Goal: Use online tool/utility: Utilize a website feature to perform a specific function

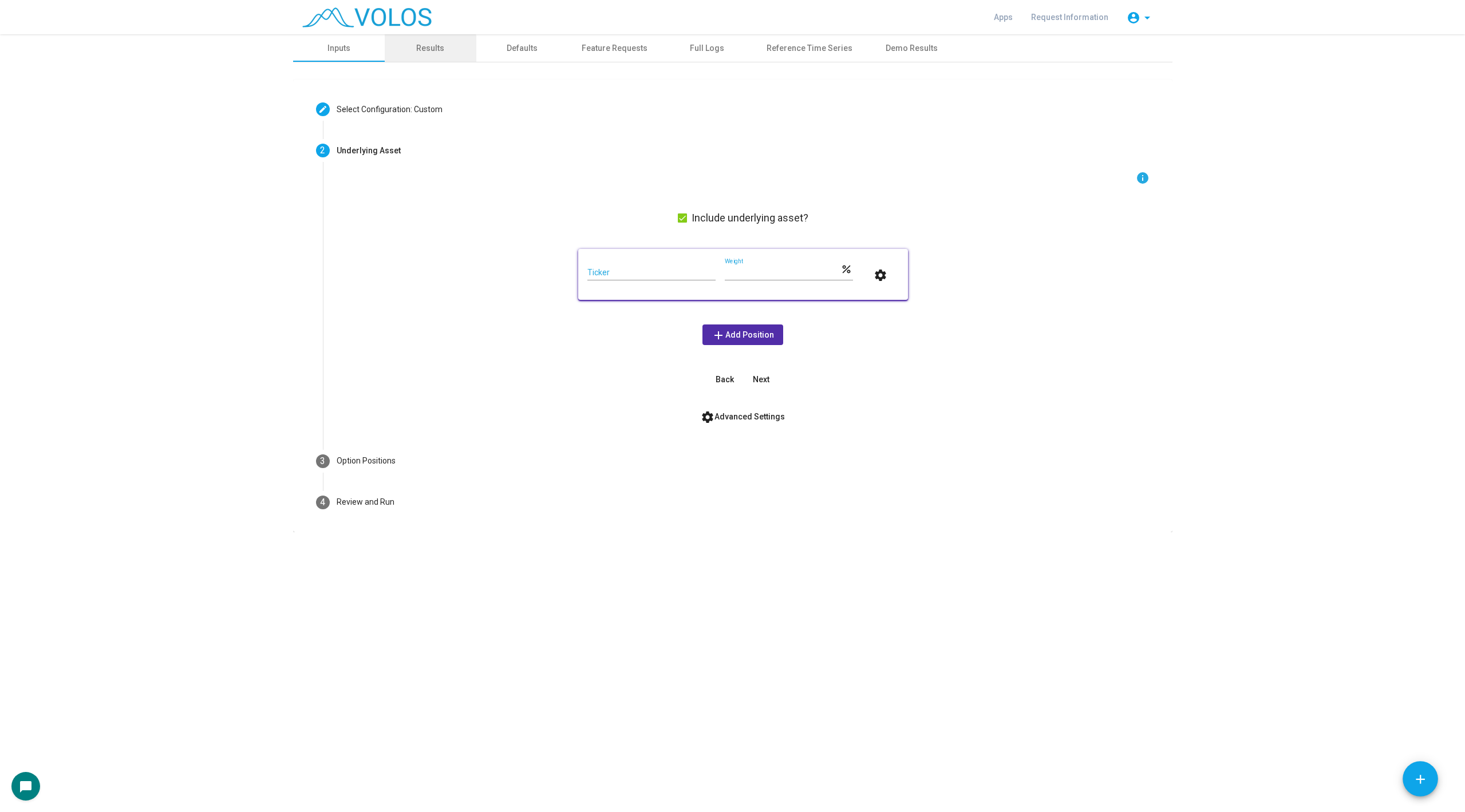
click at [410, 59] on div "Results" at bounding box center [430, 48] width 91 height 27
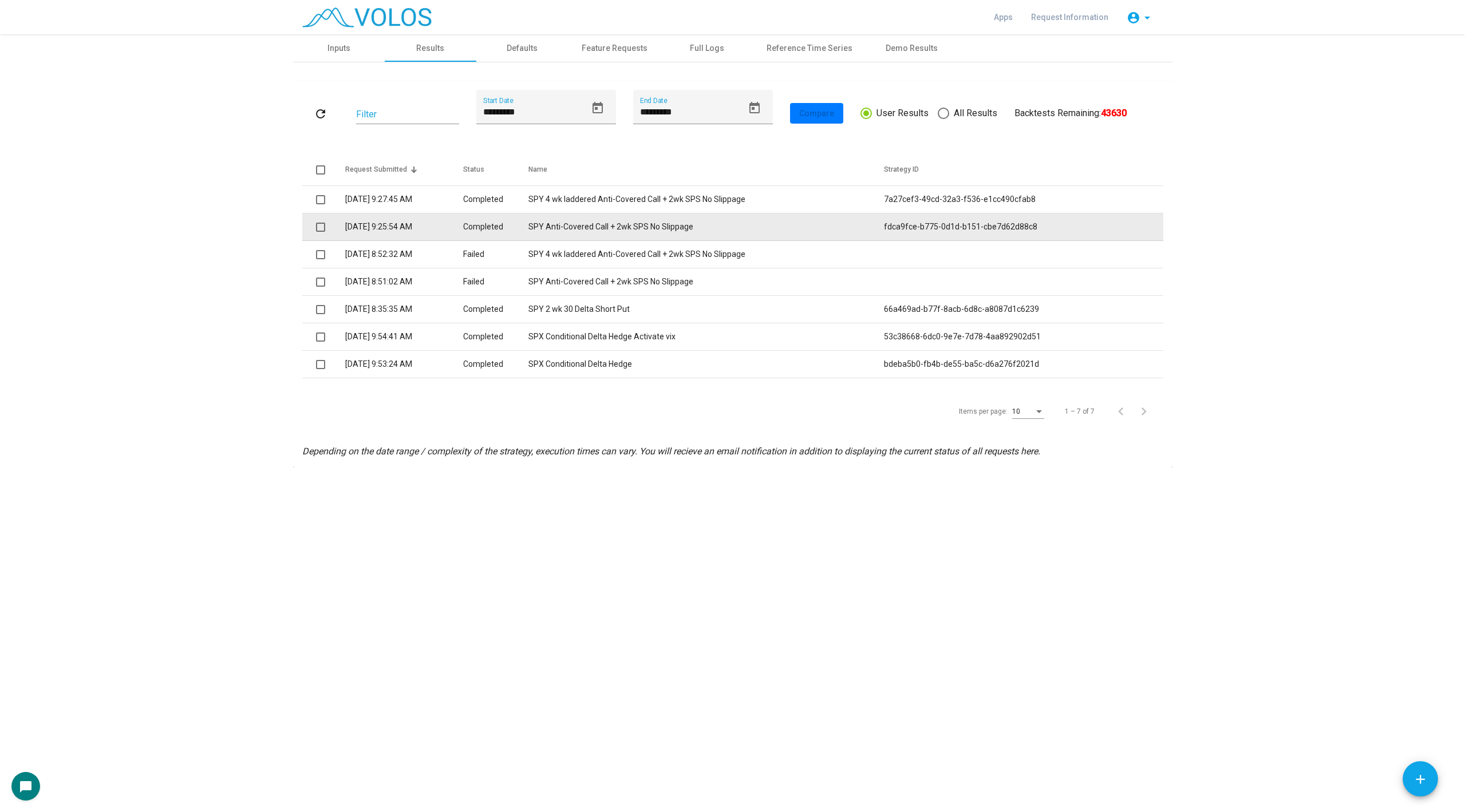
click at [617, 218] on td "SPY Anti-Covered Call + 2wk SPS No Slippage" at bounding box center [706, 227] width 355 height 27
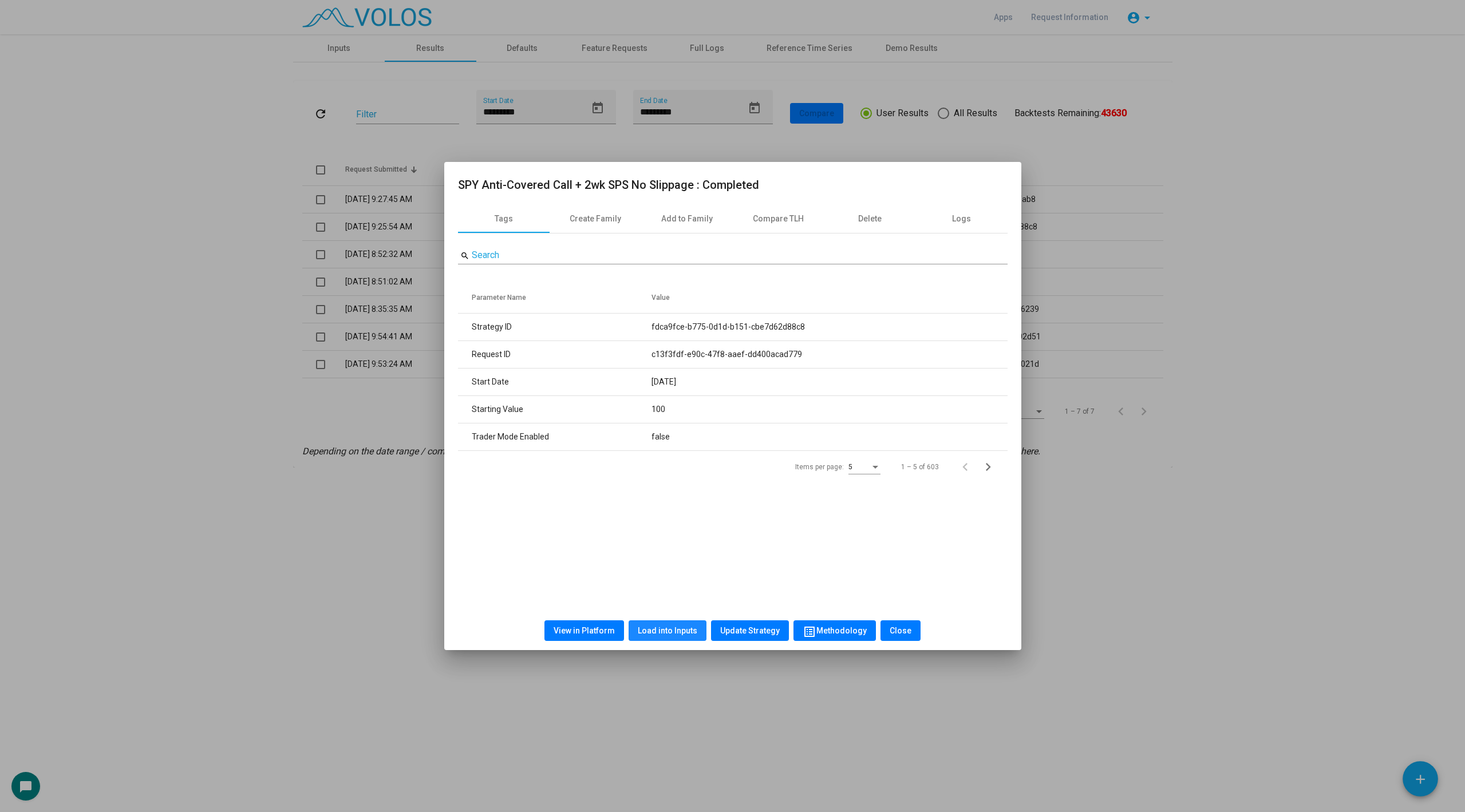
click at [675, 626] on span "Load into Inputs" at bounding box center [668, 630] width 59 height 9
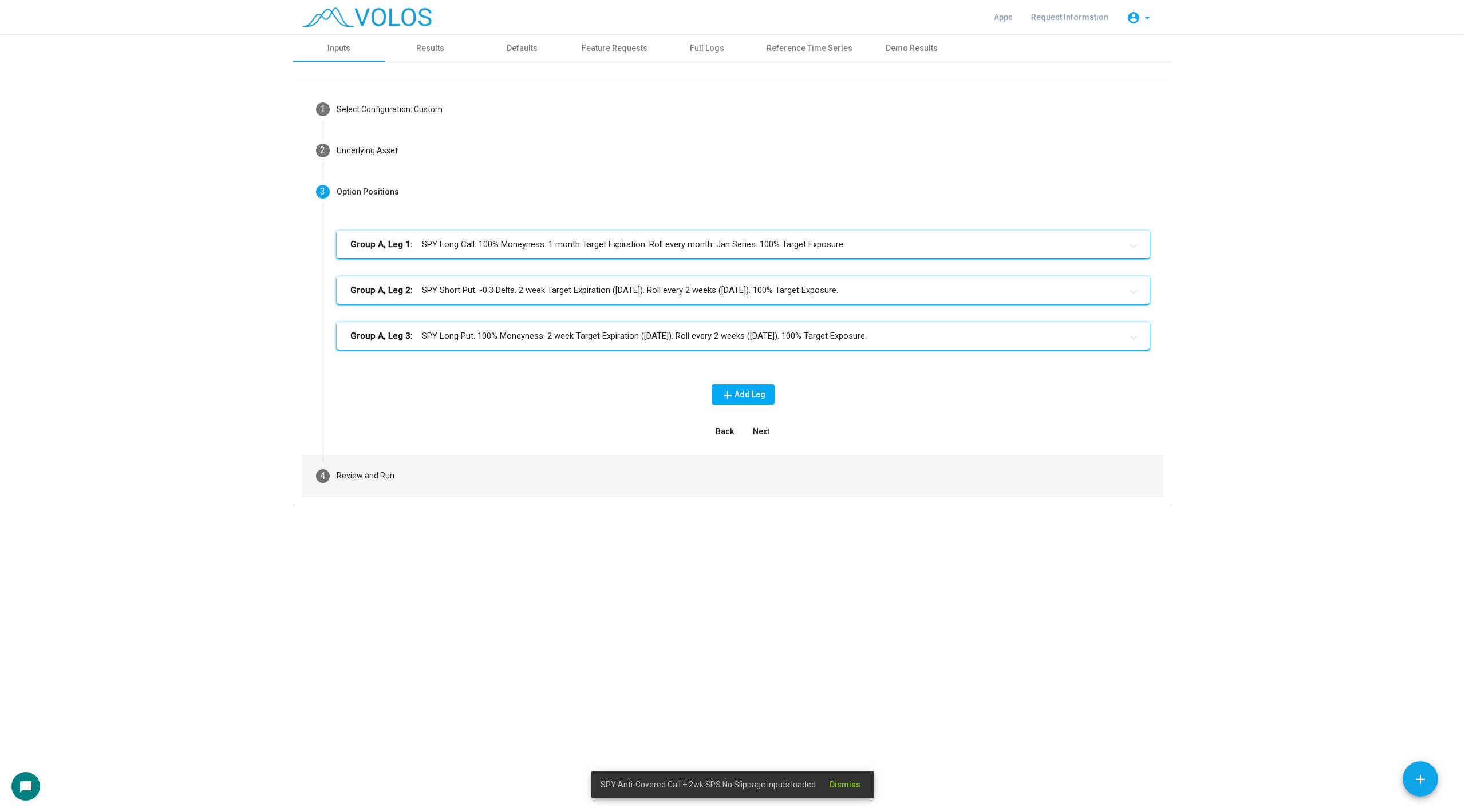
click at [558, 460] on mat-step-header "4 Review and Run" at bounding box center [733, 477] width 861 height 41
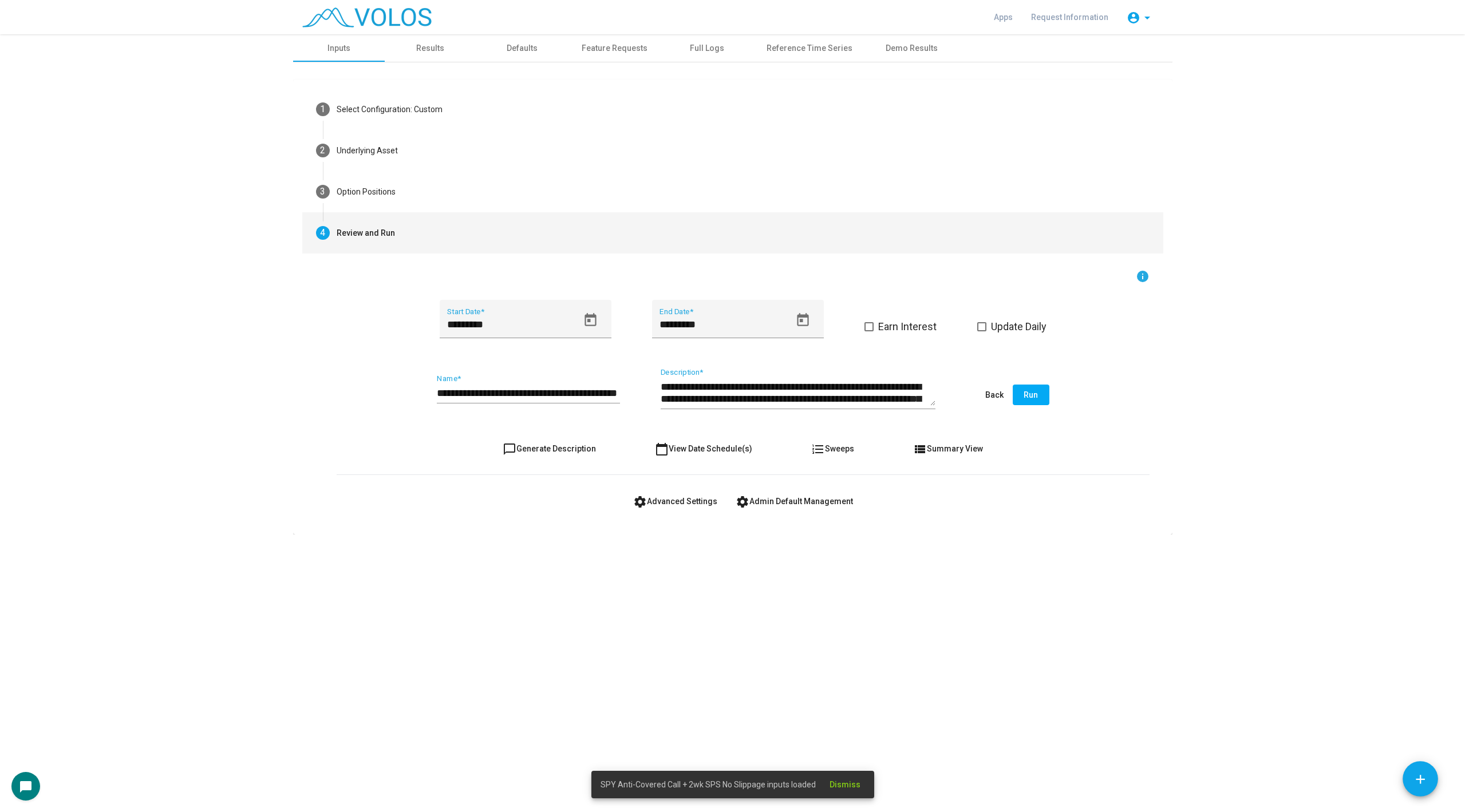
click at [440, 18] on div "Apps Request Information account_circle arrow_drop_down" at bounding box center [732, 17] width 879 height 34
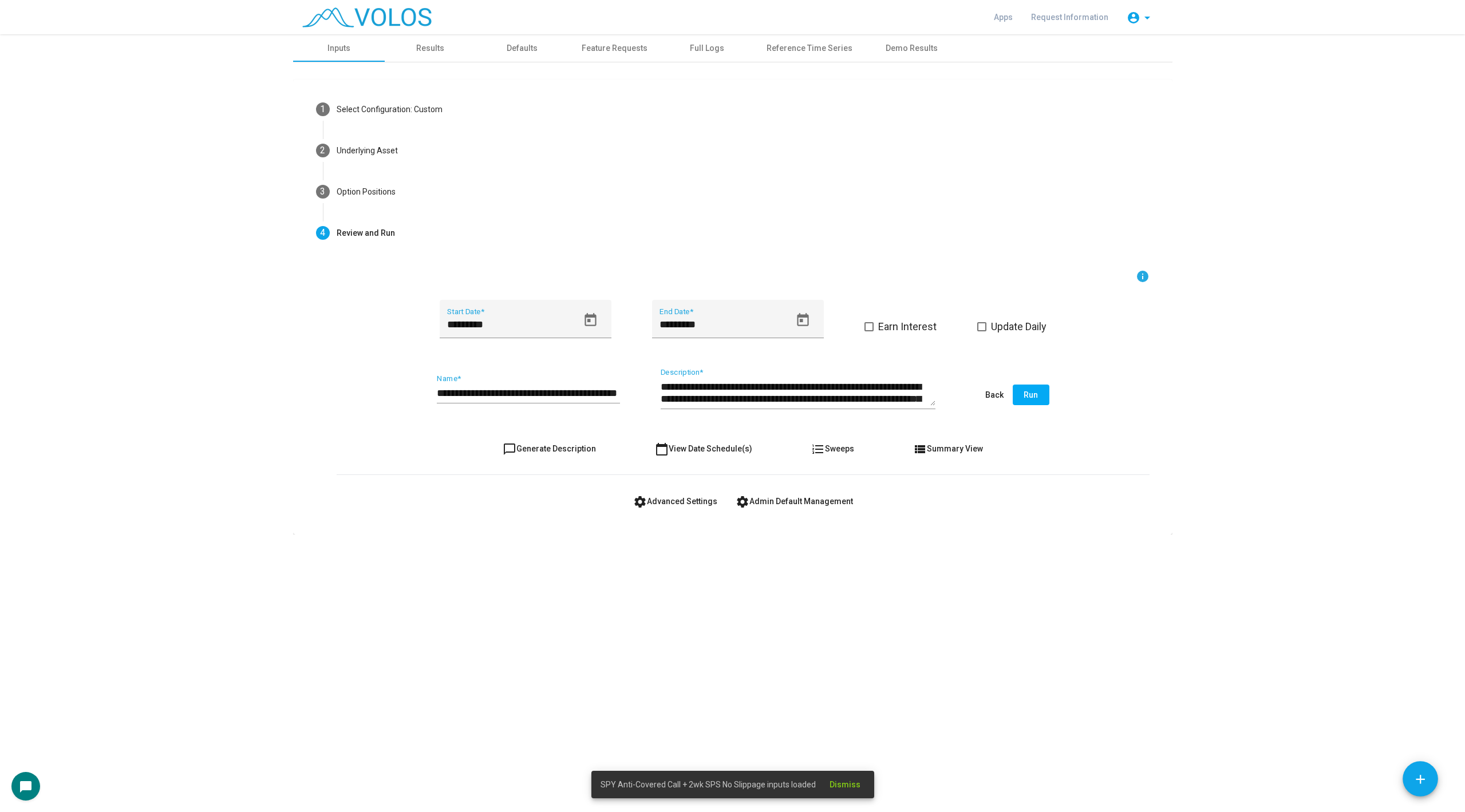
click at [424, 65] on div "1 Select Configuration: Custom Build Custom Strategy Create a strategy from scr…" at bounding box center [732, 298] width 879 height 472
click at [432, 47] on div "Results" at bounding box center [430, 48] width 28 height 12
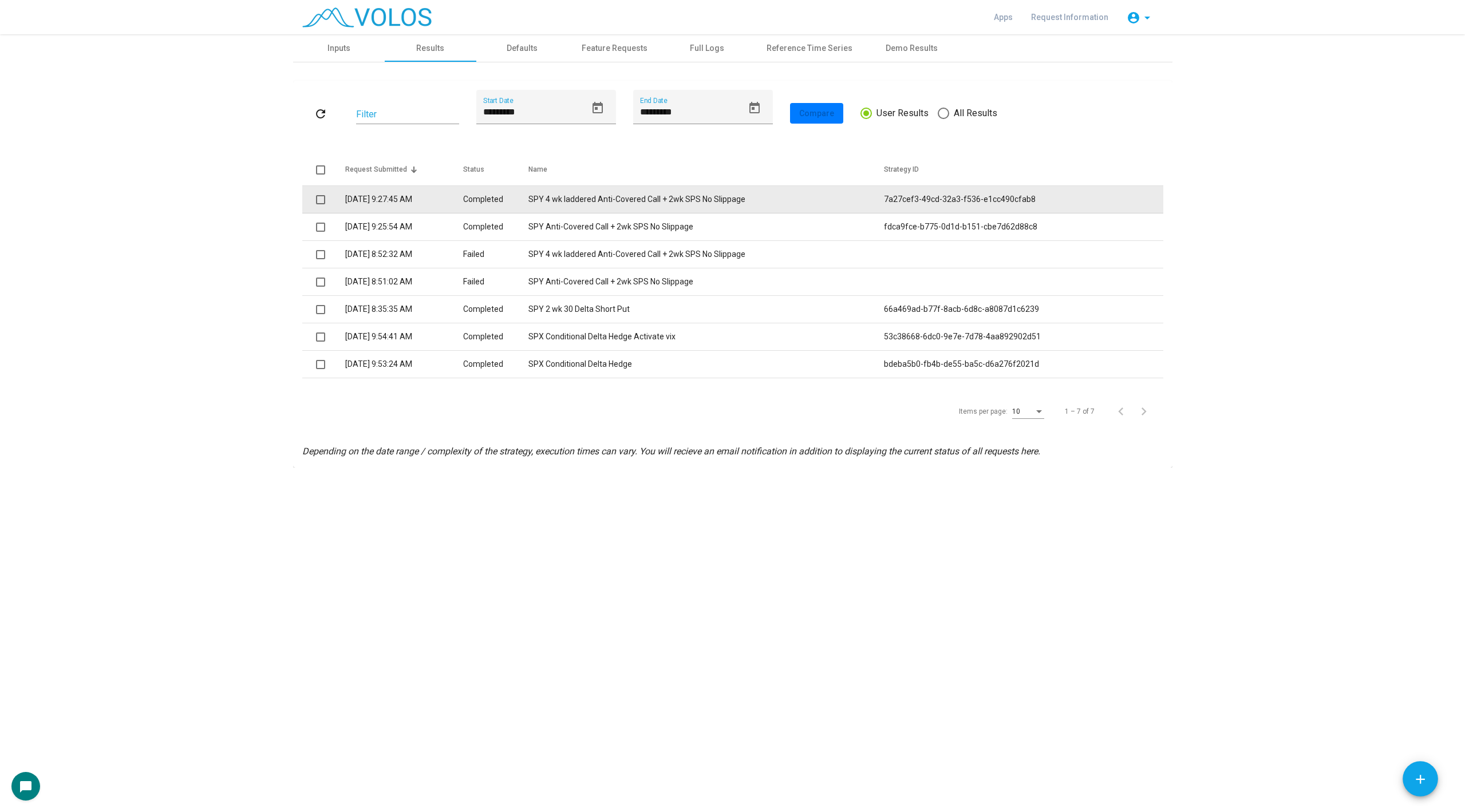
click at [639, 204] on td "SPY 4 wk laddered Anti-Covered Call + 2wk SPS No Slippage" at bounding box center [706, 200] width 355 height 27
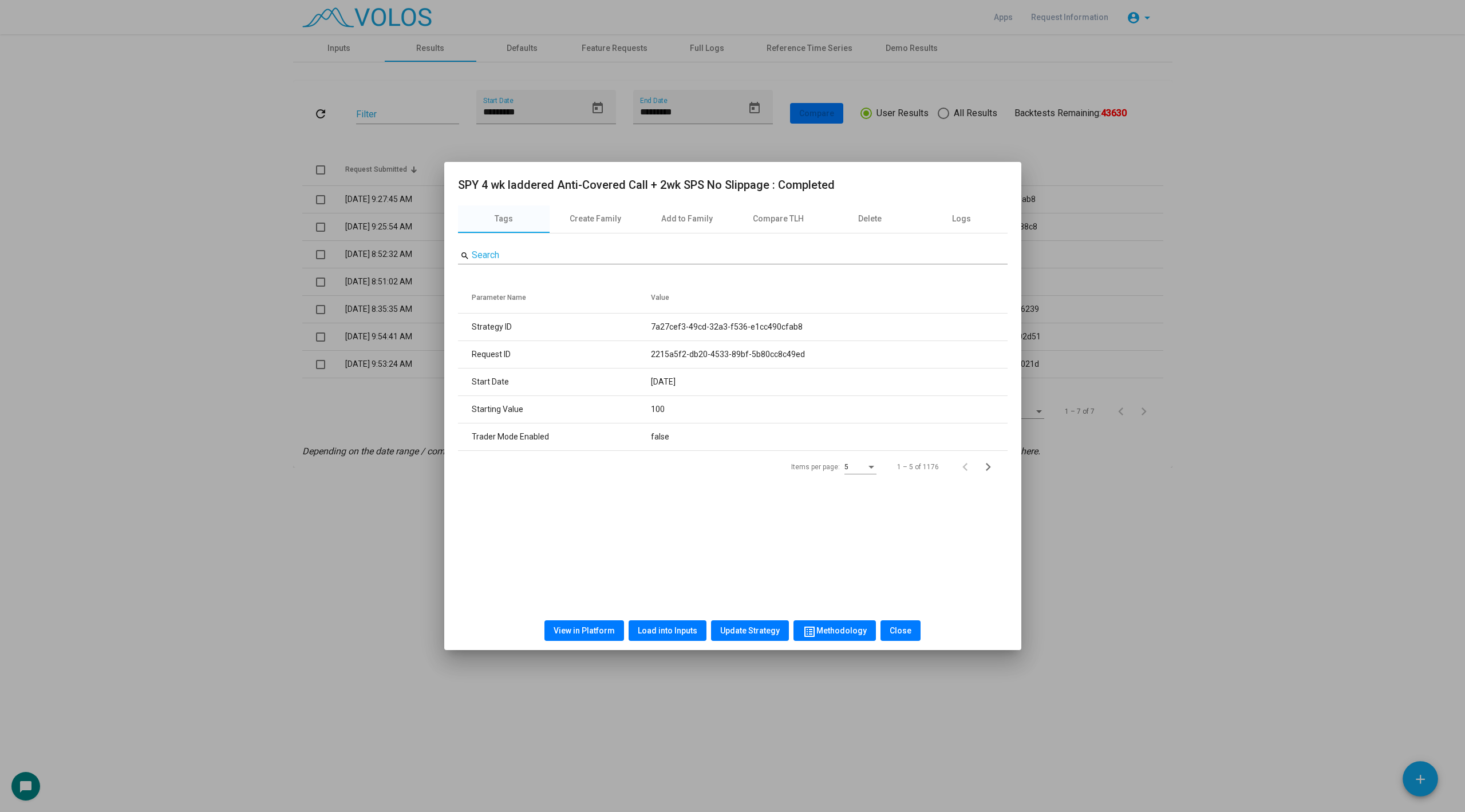
click at [658, 632] on span "Load into Inputs" at bounding box center [668, 630] width 59 height 9
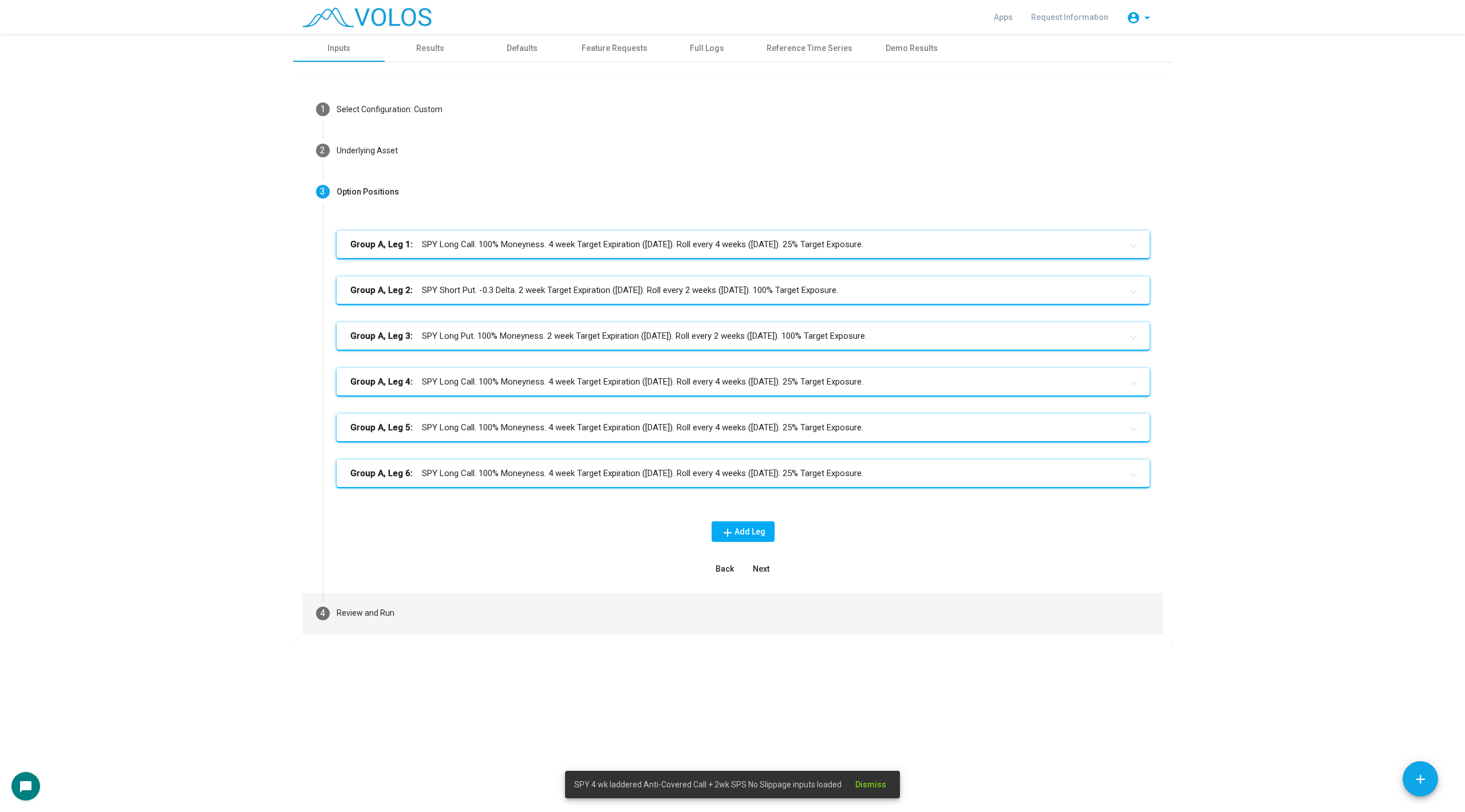
click at [442, 622] on mat-step-header "4 Review and Run" at bounding box center [733, 613] width 861 height 41
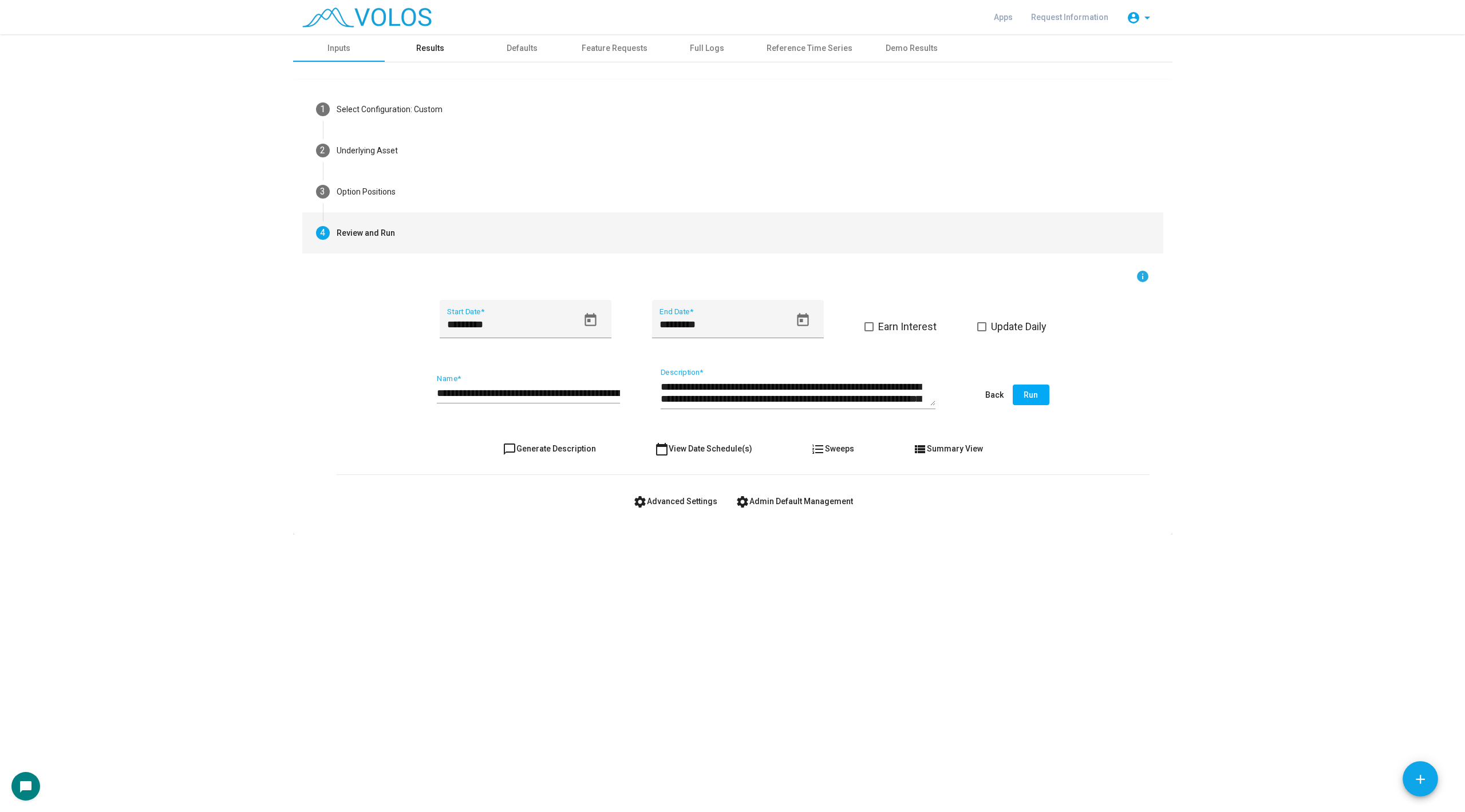
click at [440, 50] on div "Results" at bounding box center [430, 48] width 28 height 12
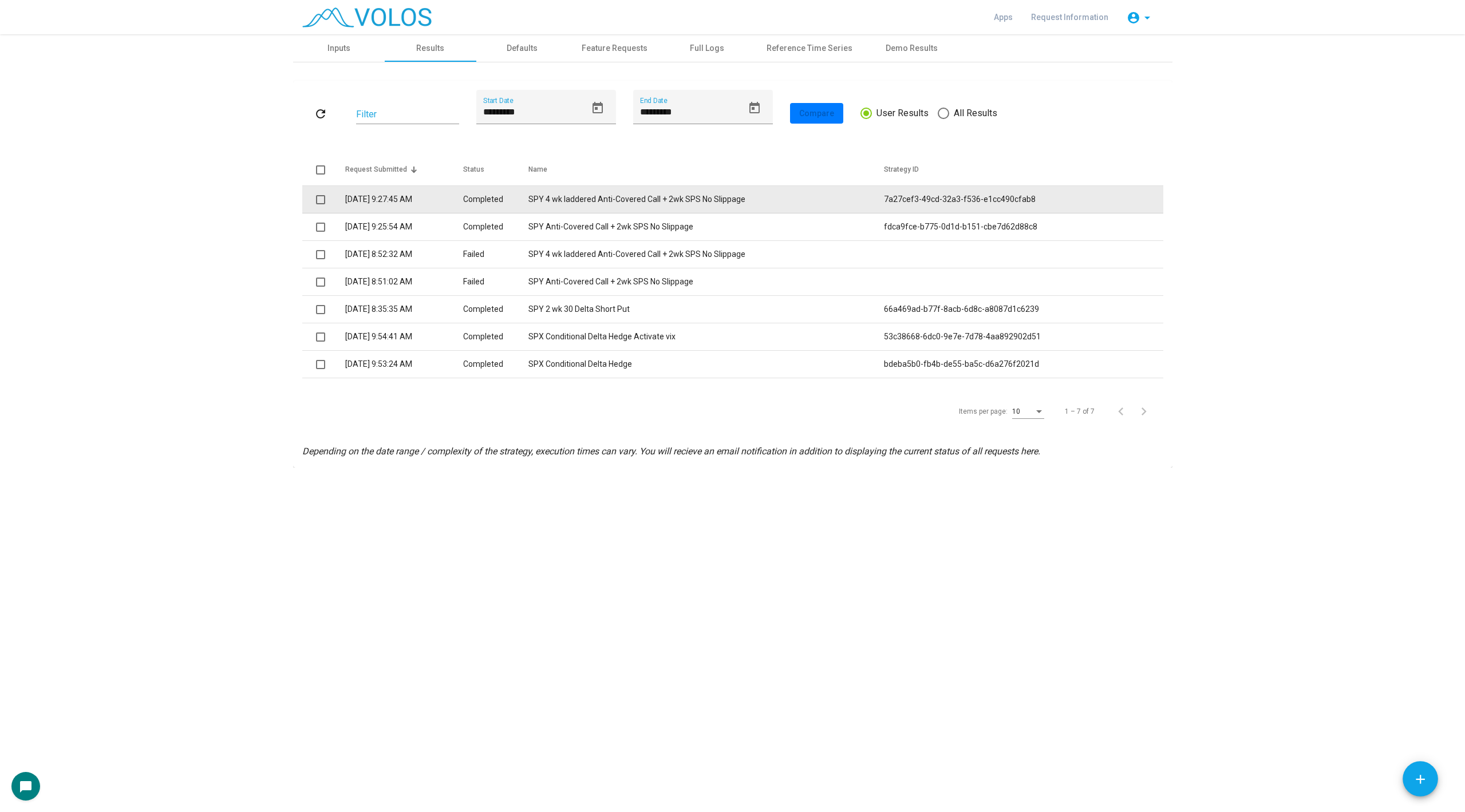
click at [542, 208] on td "SPY 4 wk laddered Anti-Covered Call + 2wk SPS No Slippage" at bounding box center [706, 200] width 355 height 27
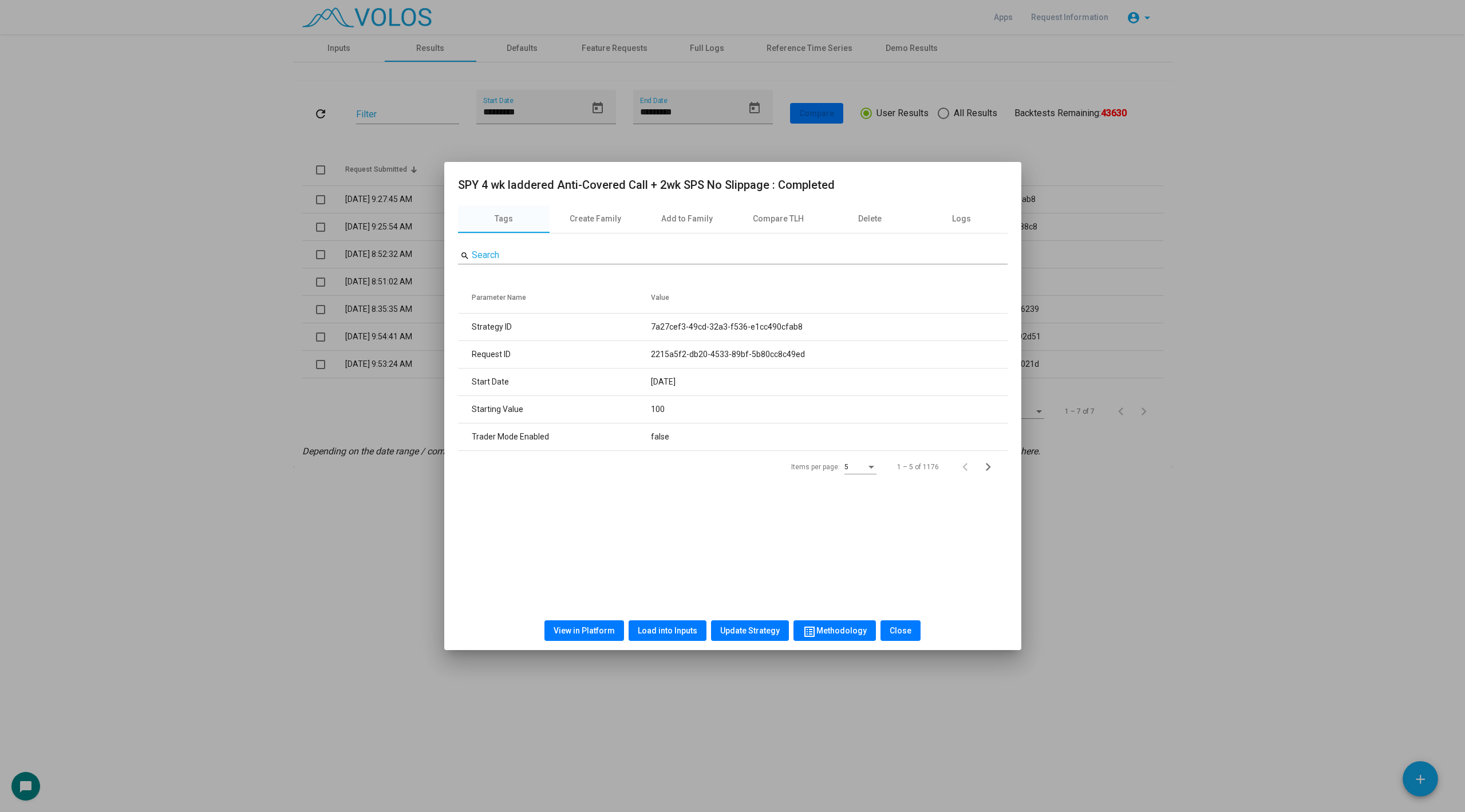
click at [656, 625] on button "Load into Inputs" at bounding box center [667, 631] width 78 height 21
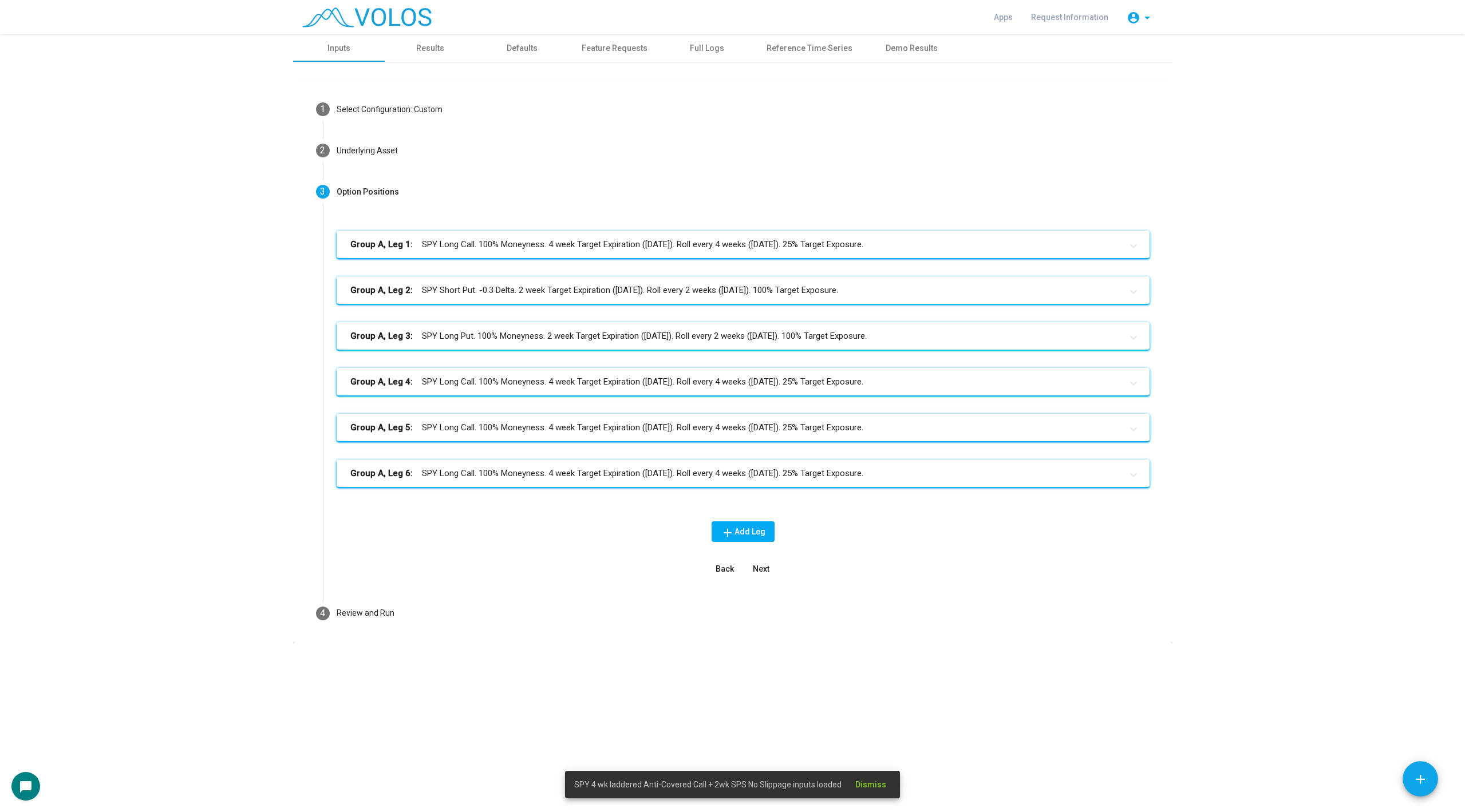
click at [411, 642] on mat-card "1 Select Configuration: Custom Build Custom Strategy Create a strategy from scr…" at bounding box center [732, 361] width 879 height 564
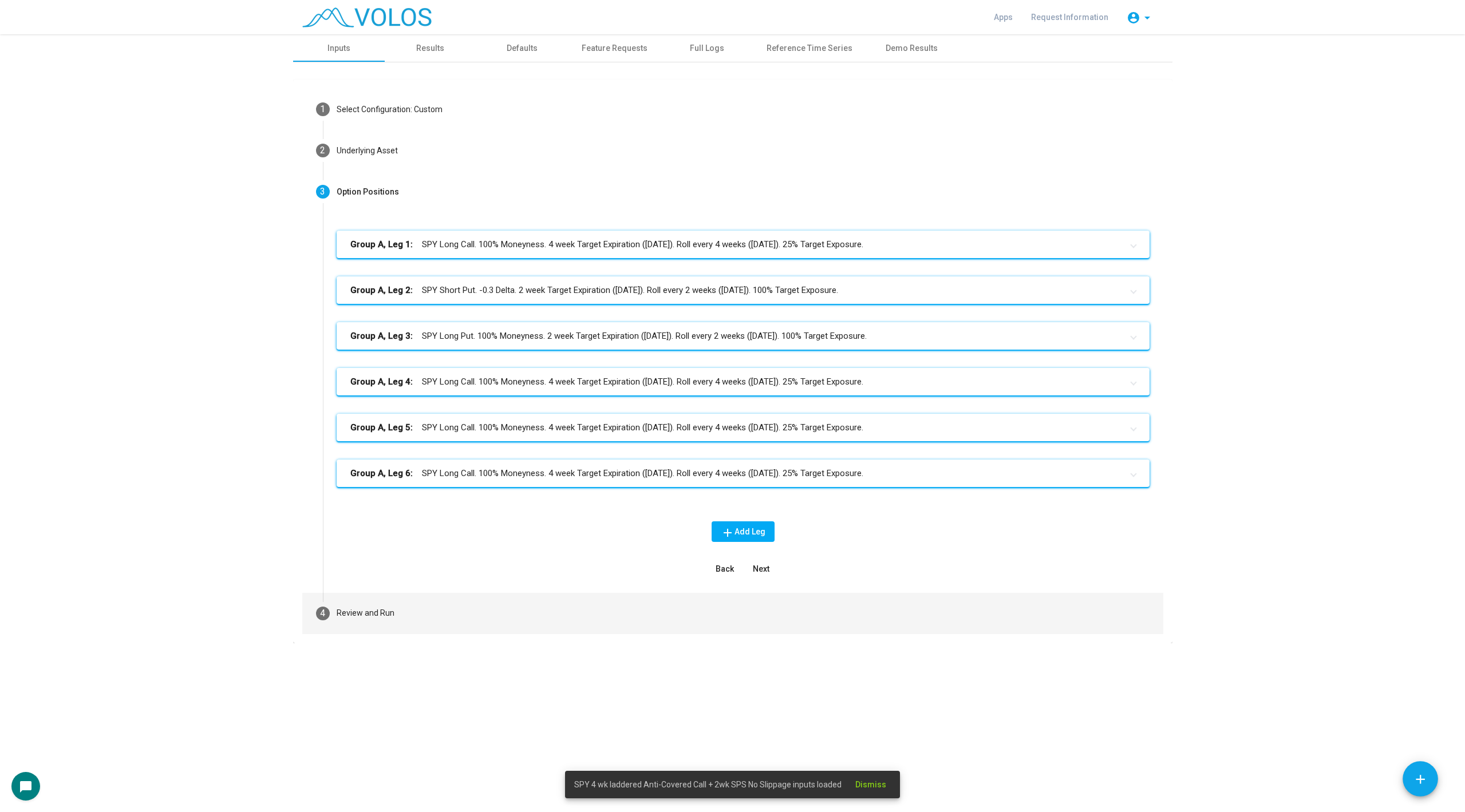
click at [422, 622] on mat-step-header "4 Review and Run" at bounding box center [733, 613] width 861 height 41
